Goal: Transaction & Acquisition: Register for event/course

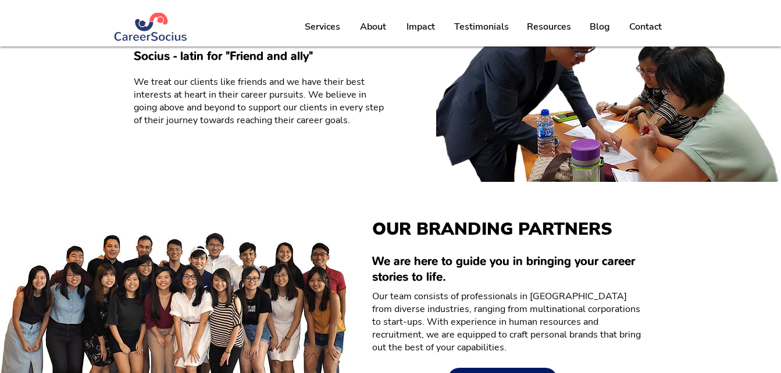
scroll to position [1102, 0]
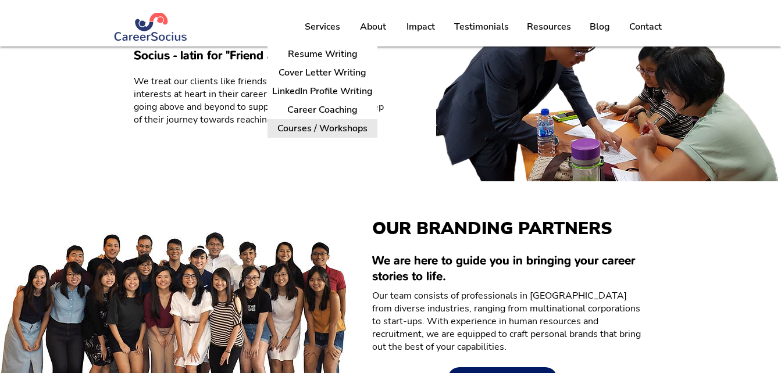
click at [346, 126] on p "Courses / Workshops" at bounding box center [322, 129] width 99 height 18
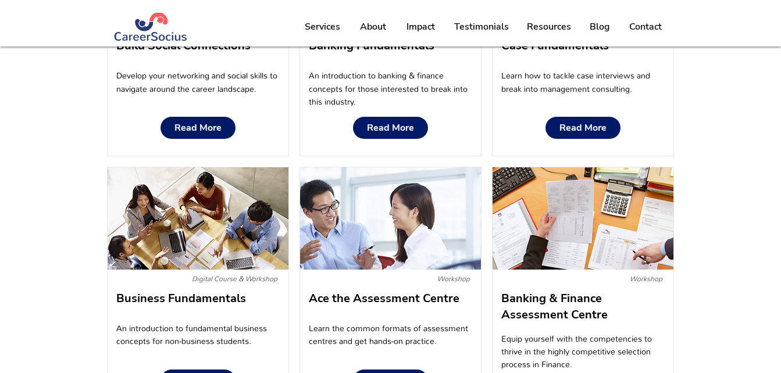
scroll to position [1085, 0]
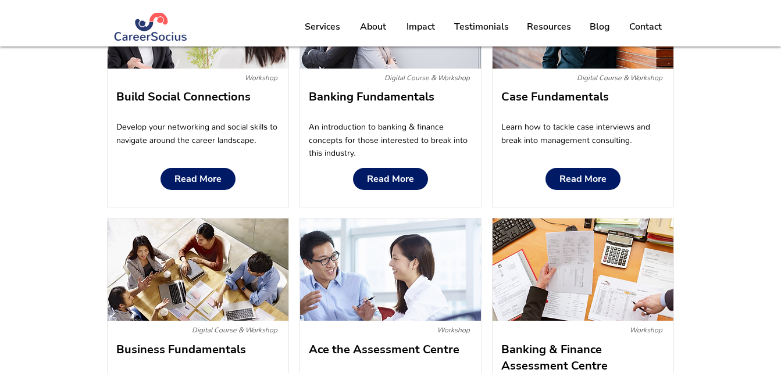
click at [727, 99] on div "Our Approach CAREER DEVELOPMENT PROGRAMMES Get relatable career advice from gra…" at bounding box center [390, 5] width 781 height 2088
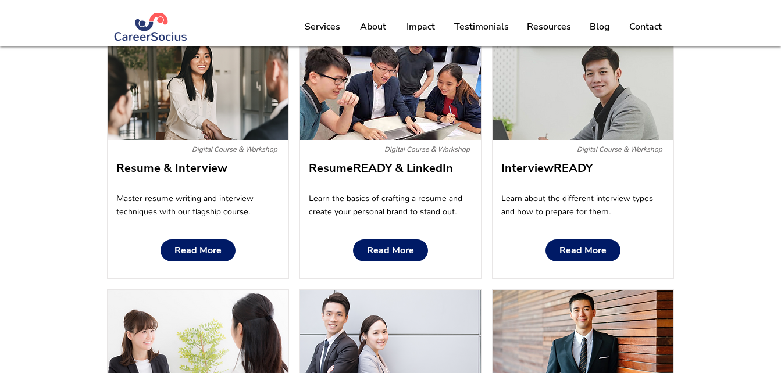
scroll to position [761, 0]
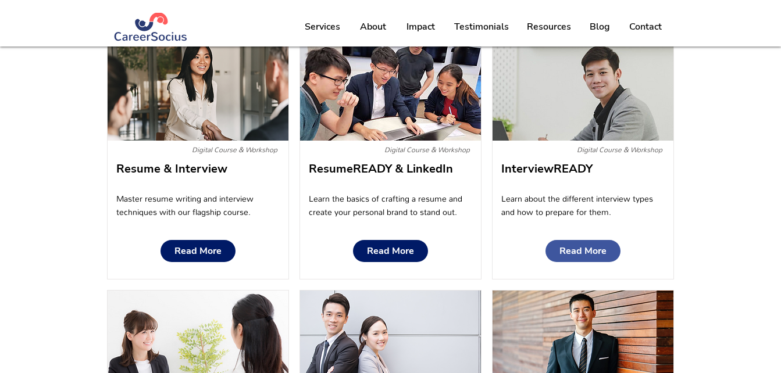
click at [570, 256] on span "Read More" at bounding box center [582, 251] width 47 height 11
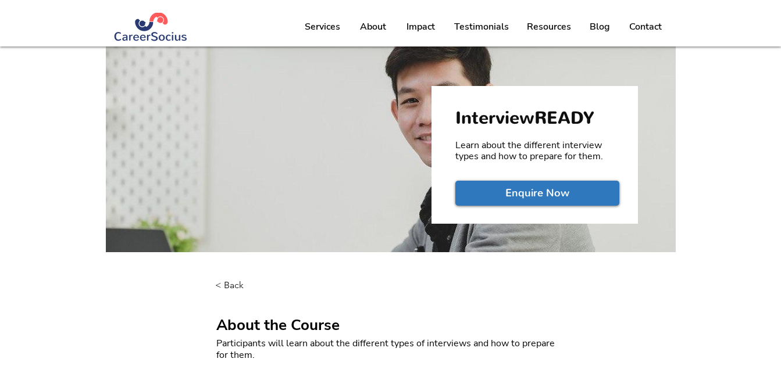
click at [526, 196] on span "Enquire Now" at bounding box center [537, 193] width 64 height 15
